Goal: Obtain resource: Obtain resource

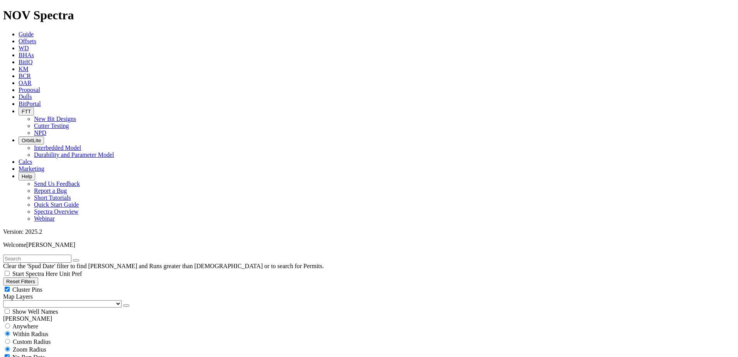
scroll to position [15766, 0]
select select "8.75"
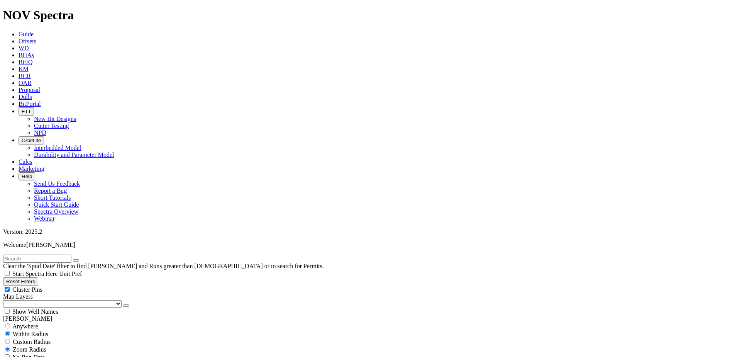
checkbox input "false"
select select "? number:8.75 ?"
